Goal: Check status: Check status

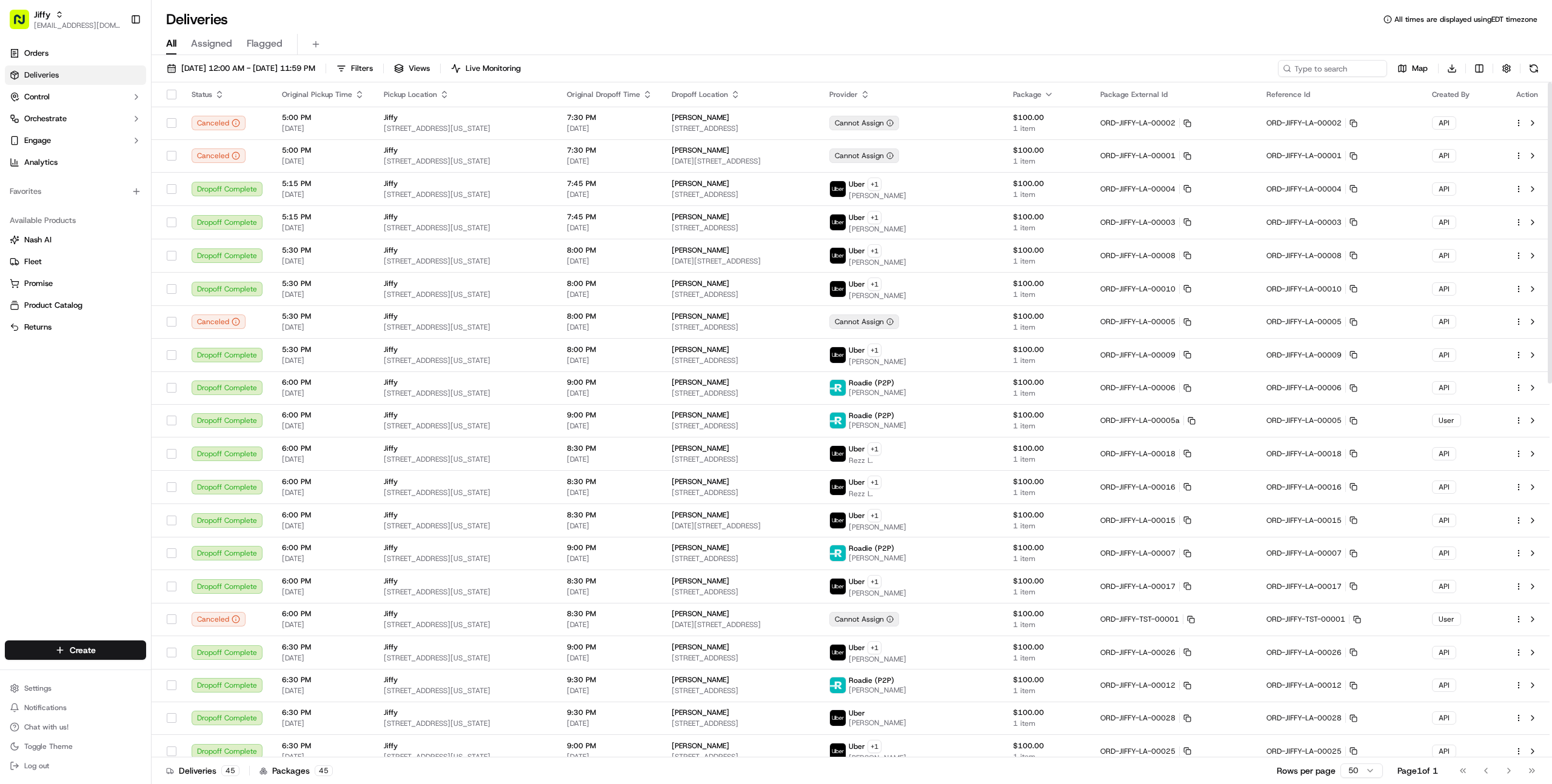
click at [75, 372] on div "Orders Deliveries Control Orchestrate Engage Analytics Favorites Available Prod…" at bounding box center [76, 335] width 151 height 592
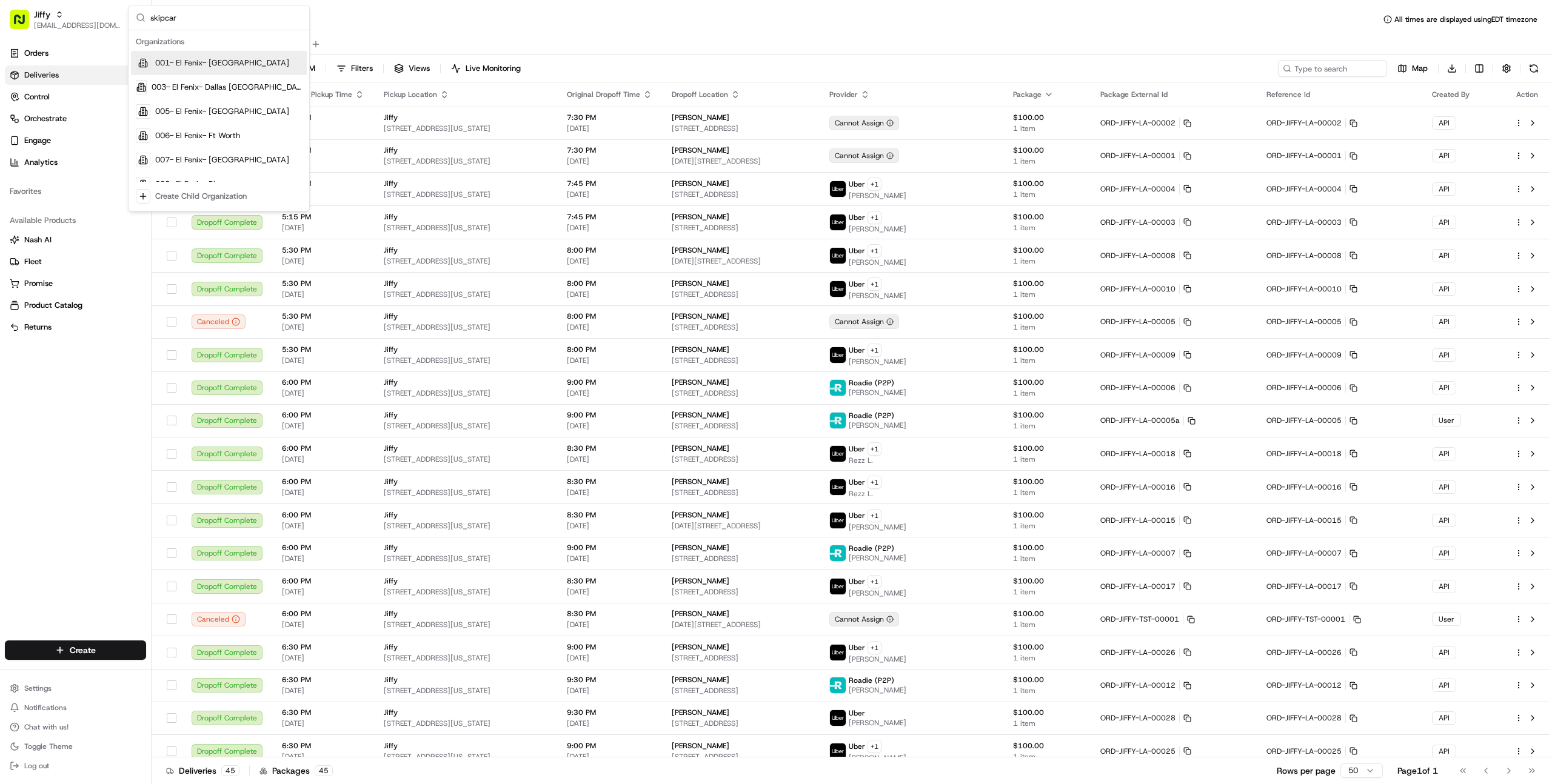
type input "skipcart"
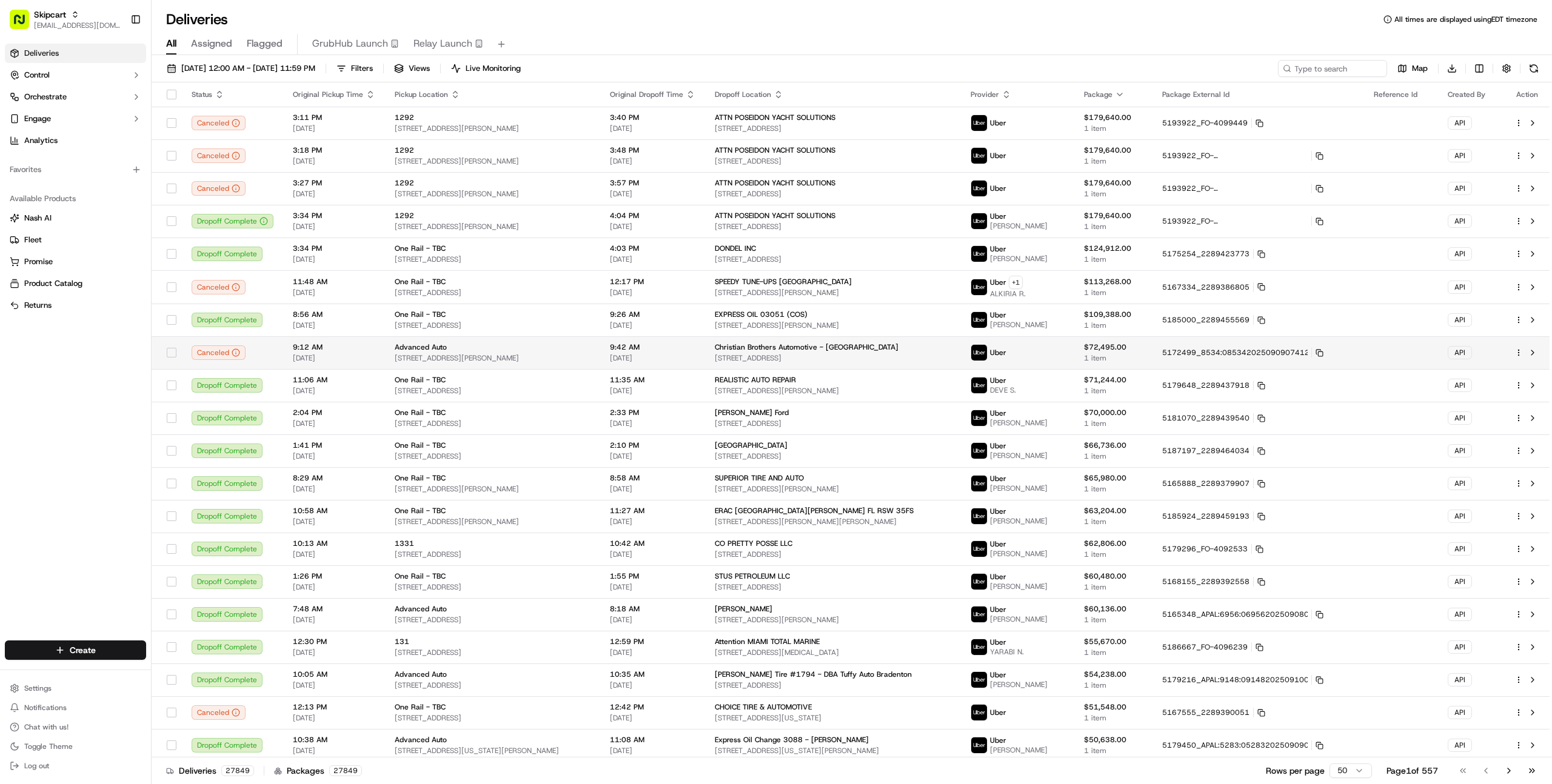
drag, startPoint x: 401, startPoint y: 72, endPoint x: 332, endPoint y: 360, distance: 296.2
click at [373, 72] on span "Filters" at bounding box center [361, 68] width 22 height 11
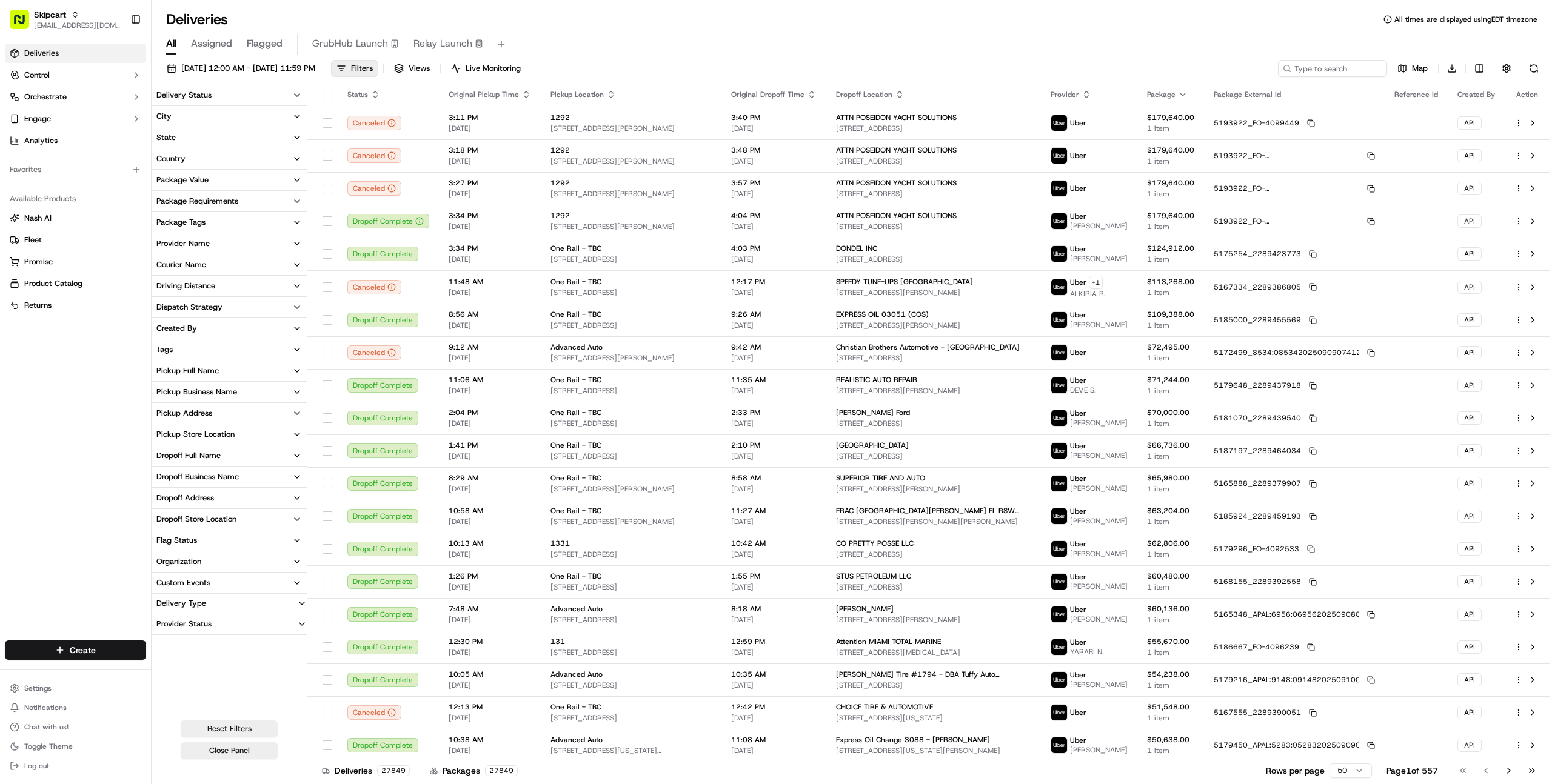
click at [189, 549] on button "Flag Status" at bounding box center [229, 540] width 155 height 20
click at [189, 543] on div "Flag Status" at bounding box center [177, 540] width 41 height 11
click at [587, 440] on td "One Rail - TBC 250 Jacintoport Blvd, Saraland, AL 36571, USA" at bounding box center [631, 451] width 181 height 33
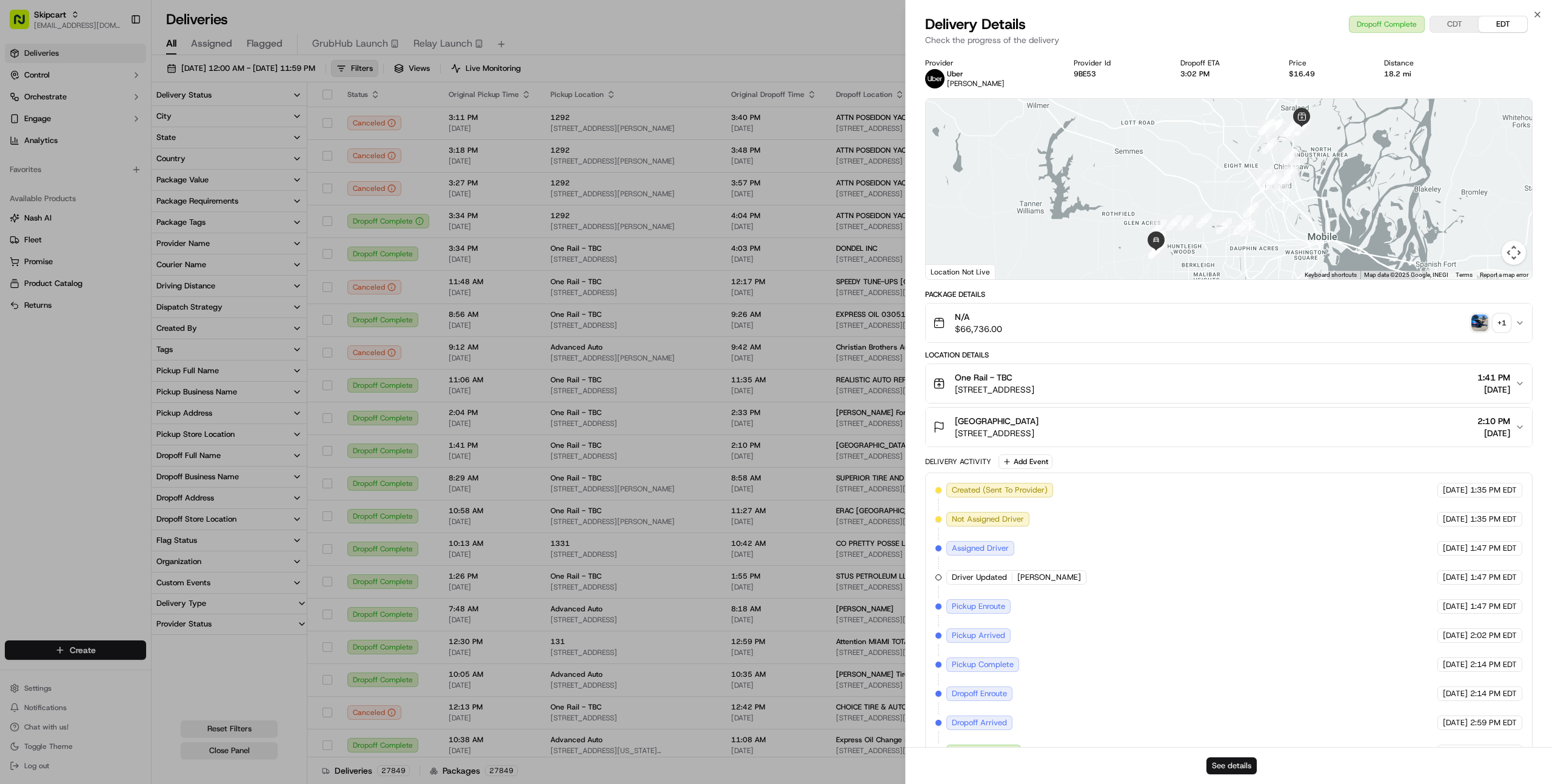
click at [1216, 760] on button "See details" at bounding box center [1232, 765] width 50 height 17
drag, startPoint x: 75, startPoint y: 368, endPoint x: 85, endPoint y: 357, distance: 14.9
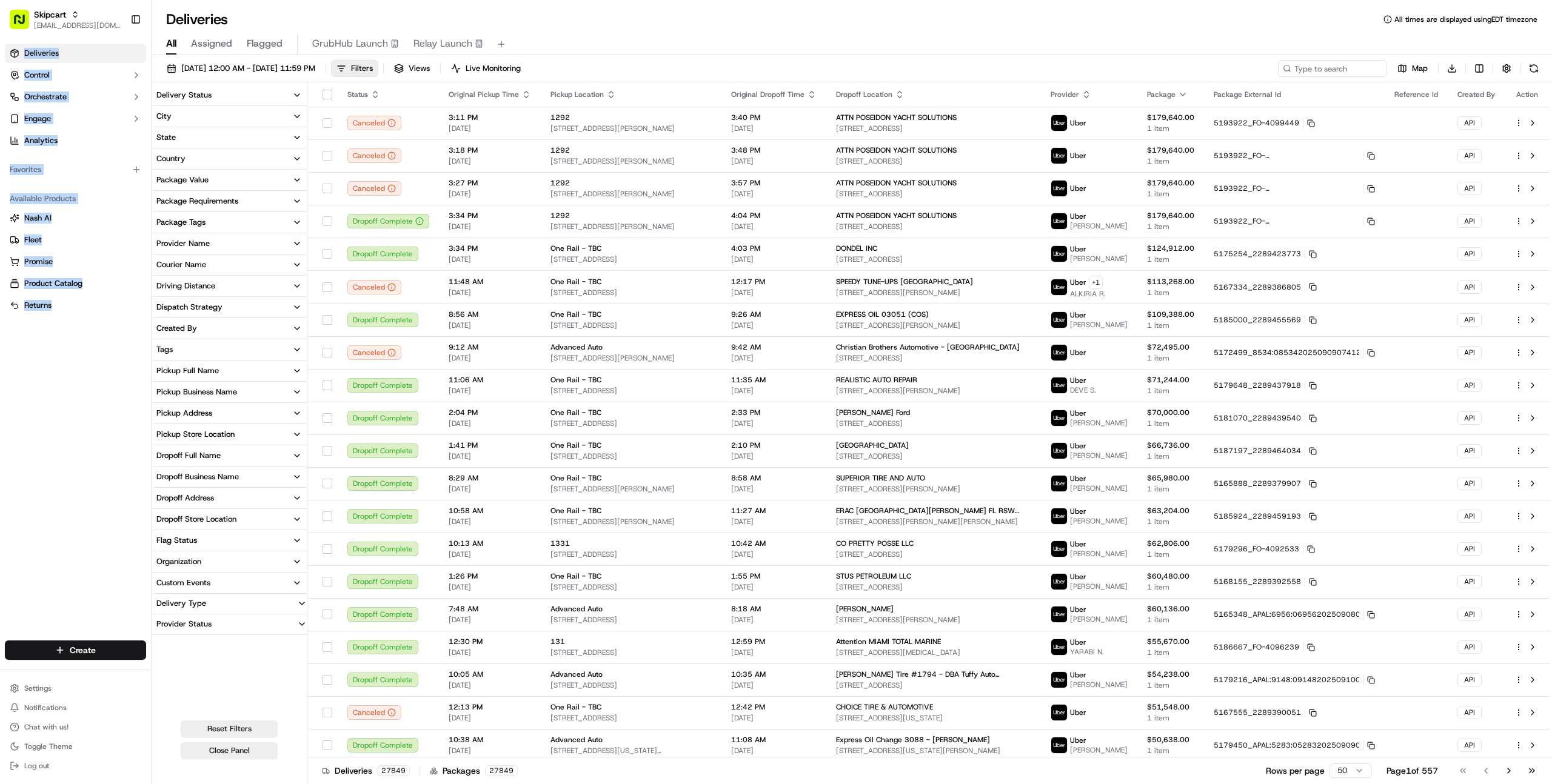
click at [85, 433] on div "Deliveries Control Orchestrate Engage Analytics Favorites Available Products Na…" at bounding box center [76, 335] width 151 height 592
